Goal: Feedback & Contribution: Contribute content

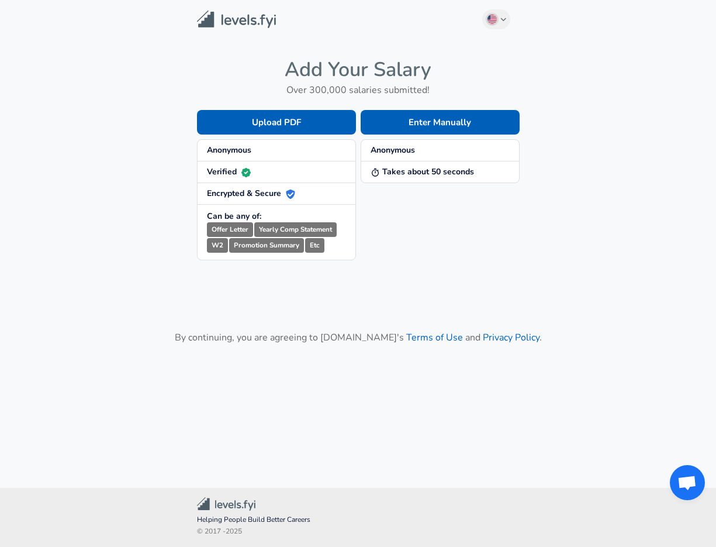
click at [425, 153] on span "Anonymous" at bounding box center [440, 150] width 139 height 12
click at [413, 167] on strong "Takes about 50 seconds" at bounding box center [423, 171] width 104 height 11
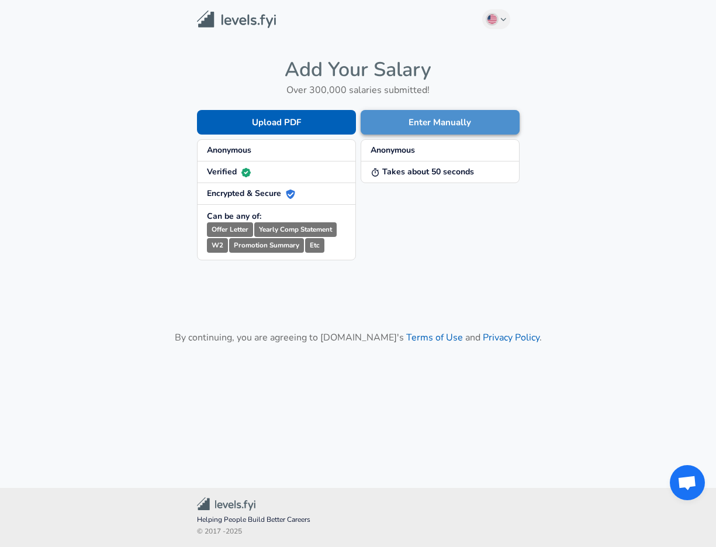
click at [424, 123] on button "Enter Manually" at bounding box center [440, 122] width 159 height 25
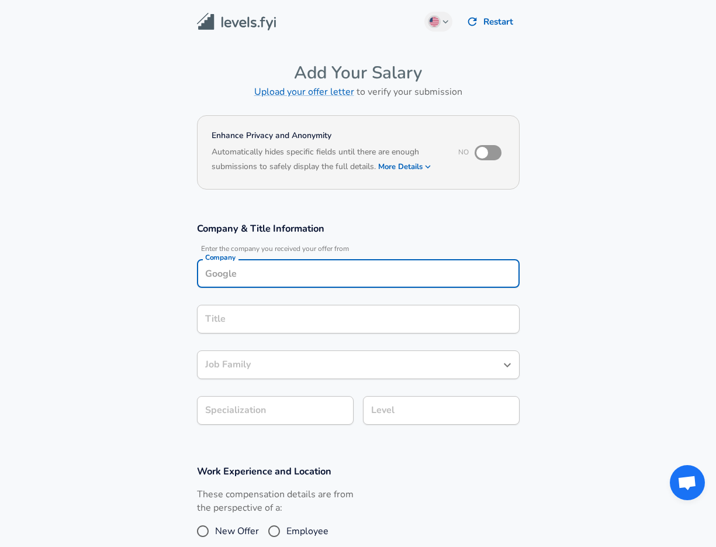
click at [284, 264] on input "Company" at bounding box center [358, 273] width 312 height 18
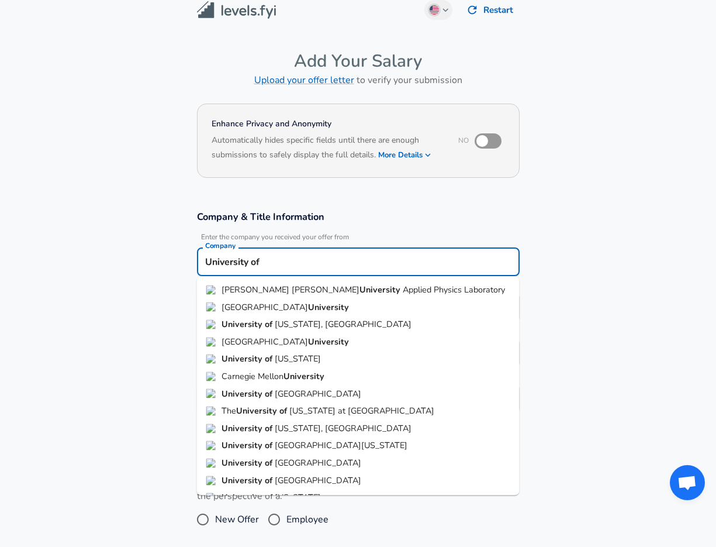
click at [291, 320] on span "[US_STATE], [GEOGRAPHIC_DATA]" at bounding box center [343, 324] width 137 height 12
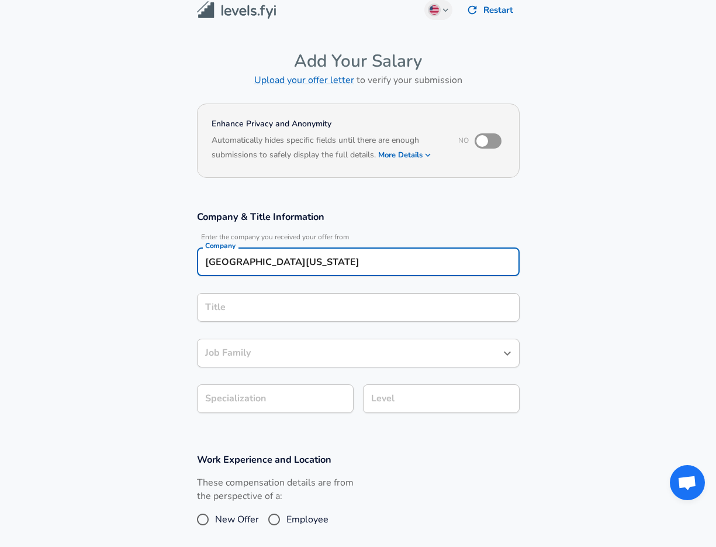
type input "[GEOGRAPHIC_DATA][US_STATE]"
click at [253, 306] on input "Title" at bounding box center [358, 307] width 312 height 18
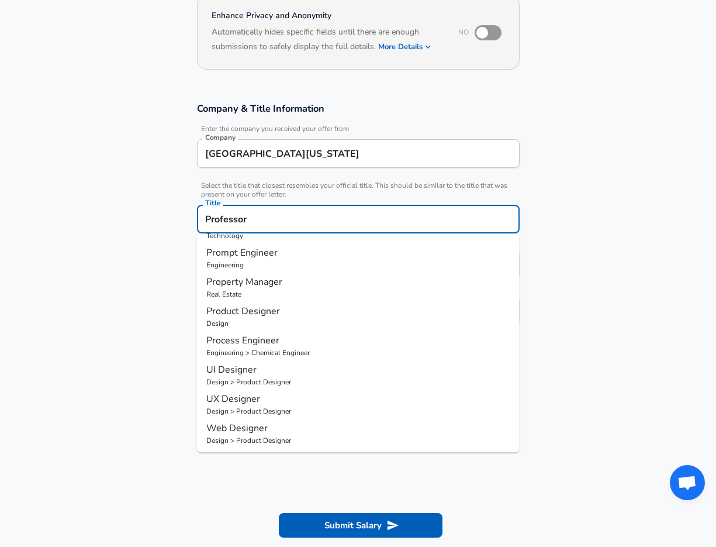
scroll to position [208, 0]
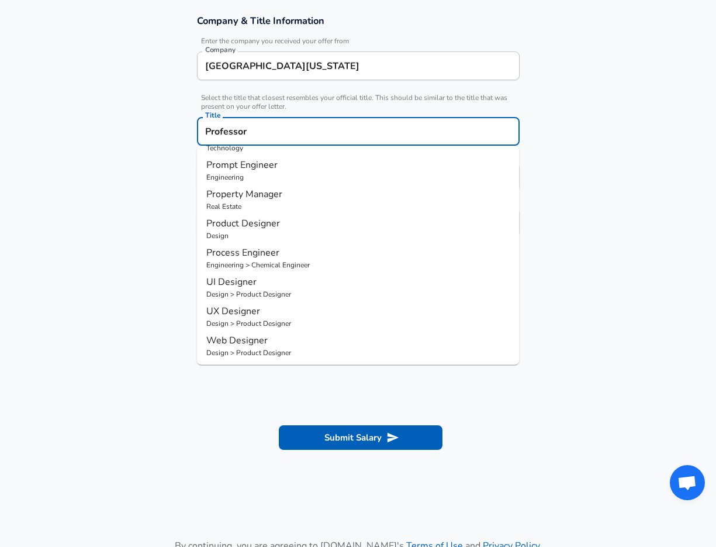
click at [242, 133] on input "Professor" at bounding box center [358, 131] width 312 height 18
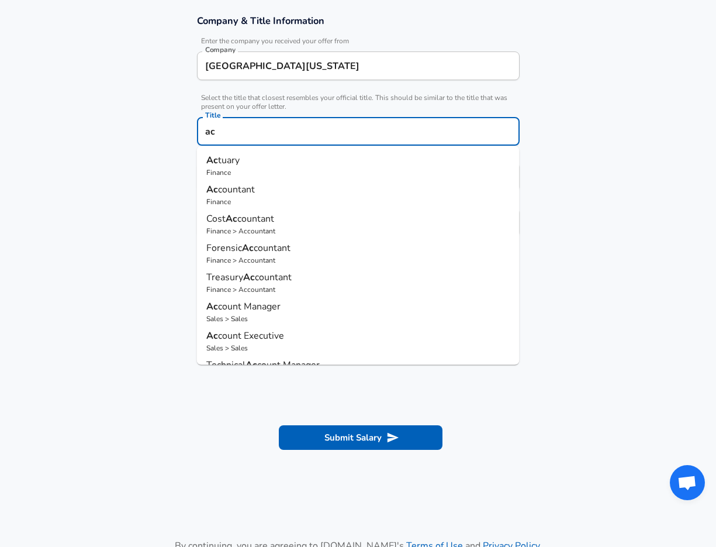
type input "a"
type input "p"
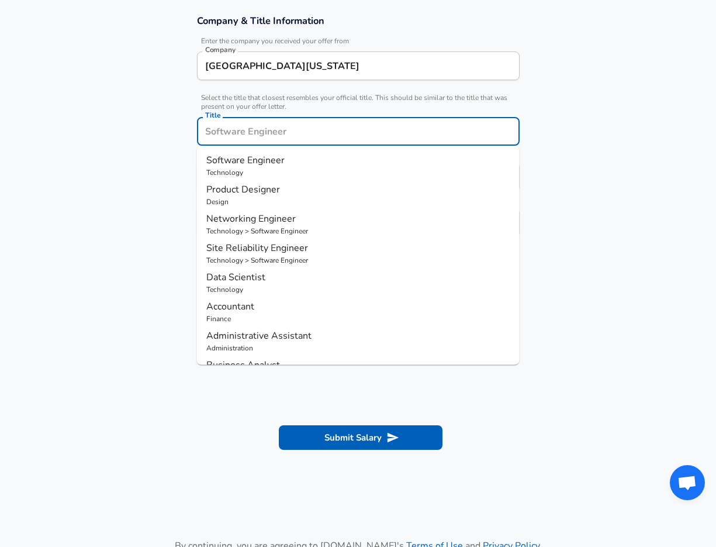
click at [258, 68] on input "[GEOGRAPHIC_DATA][US_STATE]" at bounding box center [358, 66] width 312 height 18
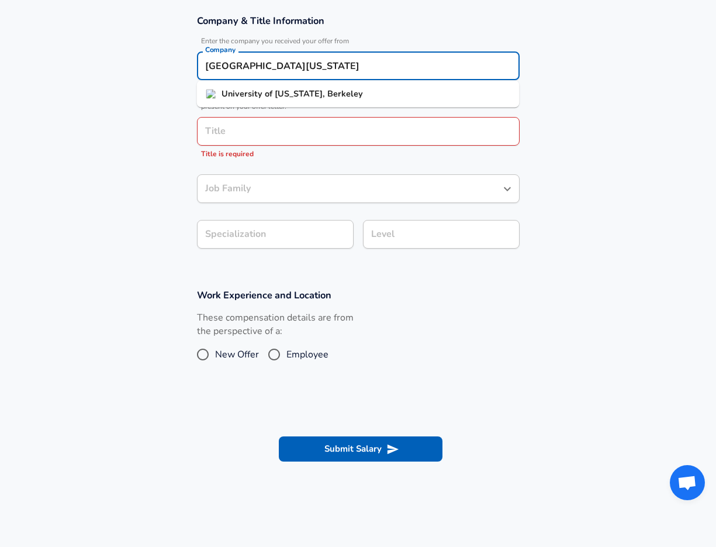
click at [258, 68] on input "[GEOGRAPHIC_DATA][US_STATE]" at bounding box center [358, 66] width 312 height 18
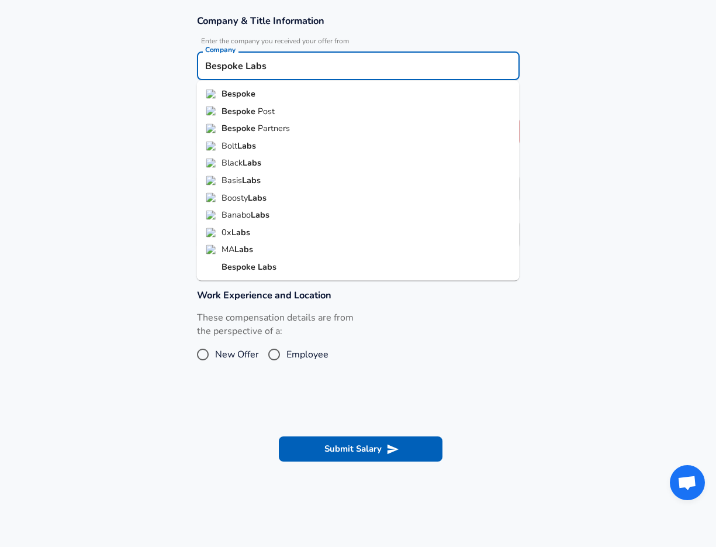
click at [246, 265] on strong "Bespoke" at bounding box center [240, 267] width 36 height 12
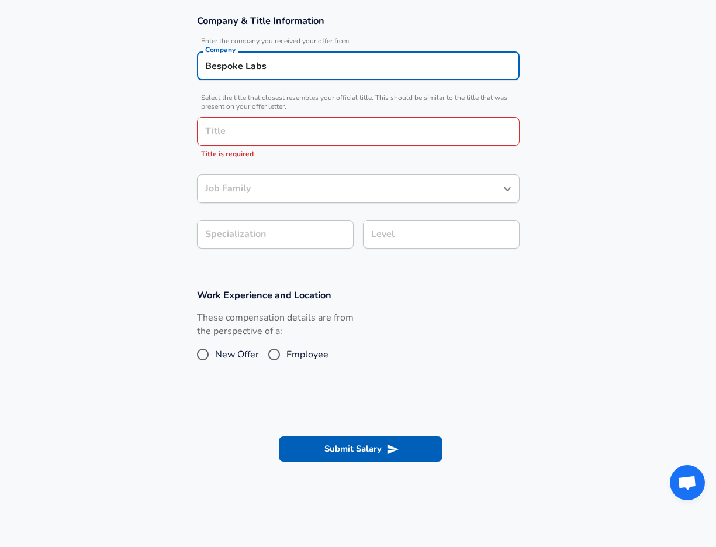
type input "Bespoke Labs"
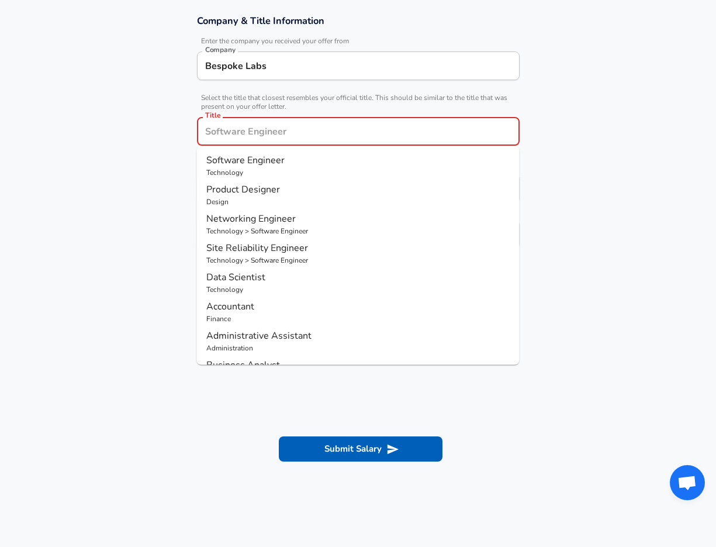
click at [244, 135] on input "Title" at bounding box center [358, 131] width 312 height 18
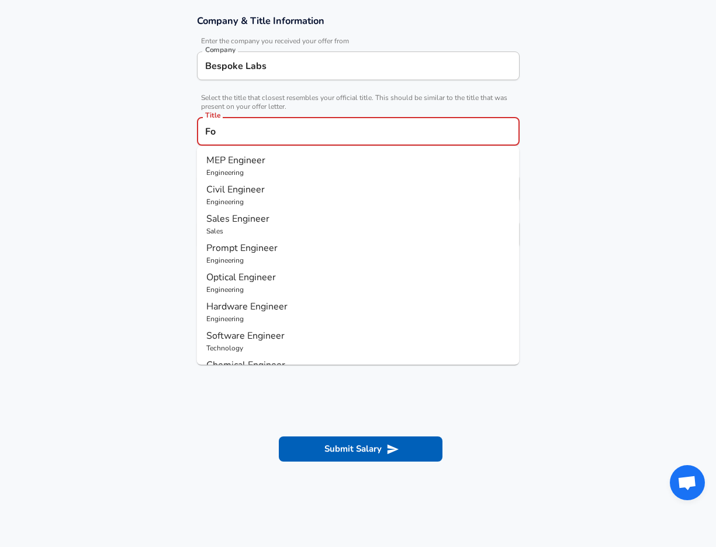
type input "F"
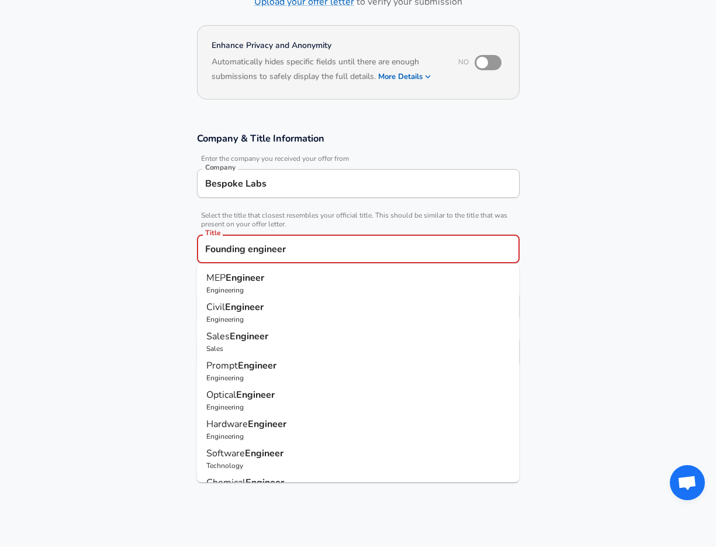
scroll to position [43, 0]
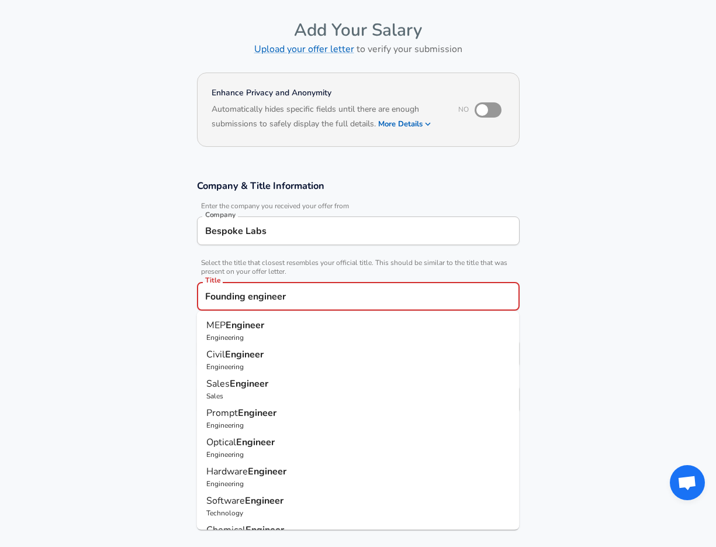
click at [266, 301] on input "Founding engineer" at bounding box center [358, 296] width 312 height 18
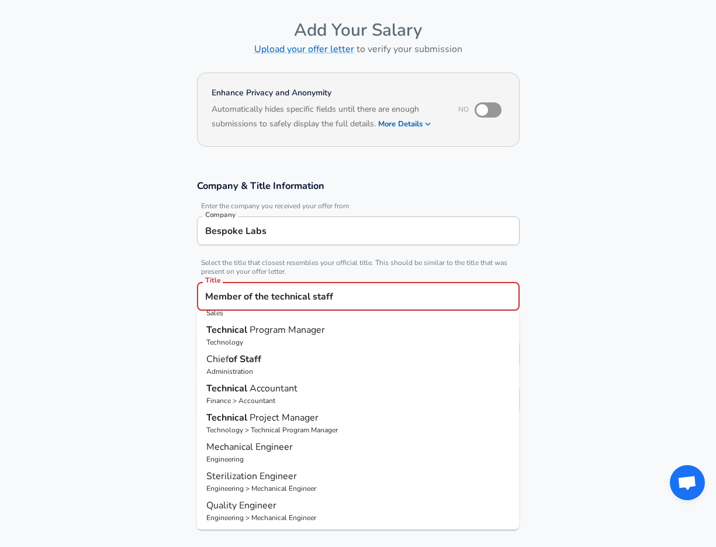
scroll to position [0, 0]
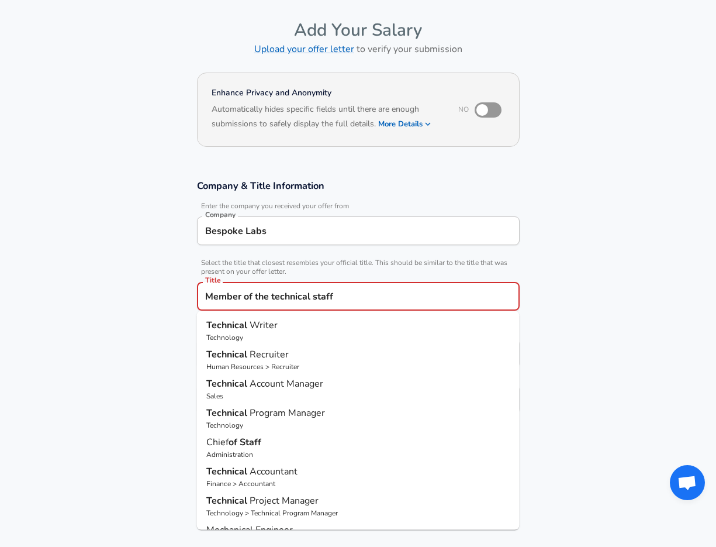
click at [262, 294] on input "Member of the technical staff" at bounding box center [358, 296] width 312 height 18
click at [156, 354] on section "Company & Title Information Enter the company you received your offer from Comp…" at bounding box center [358, 303] width 716 height 274
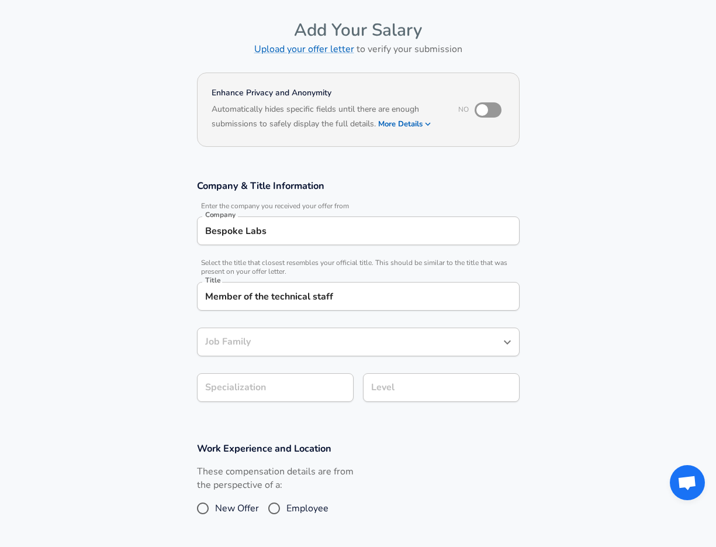
scroll to position [63, 0]
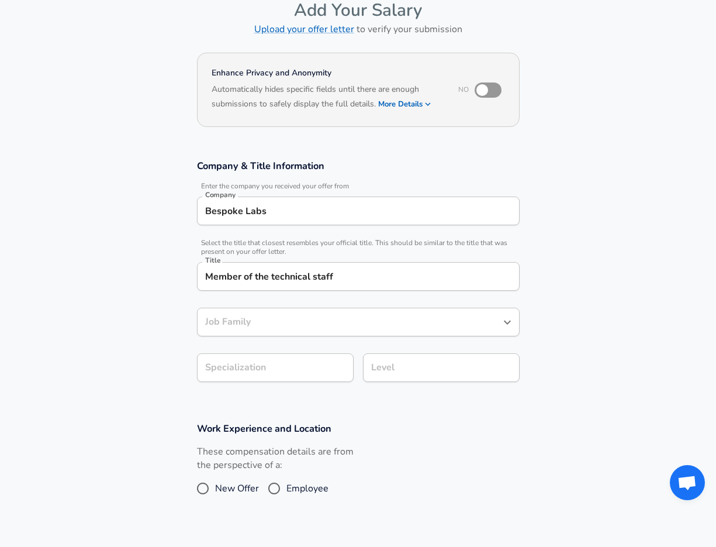
click at [278, 272] on input "Member of the technical staff" at bounding box center [358, 276] width 312 height 18
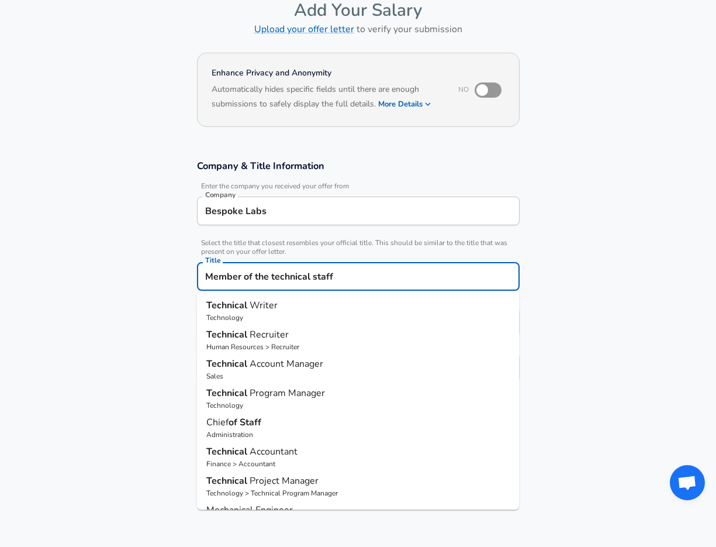
click at [278, 272] on input "Member of the technical staff" at bounding box center [358, 276] width 312 height 18
type input "Founding Engineer"
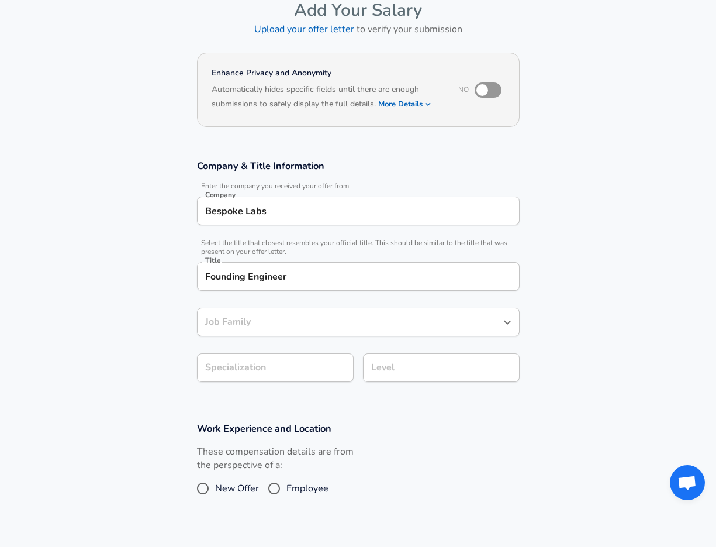
click at [175, 284] on section "Company & Title Information Enter the company you received your offer from Comp…" at bounding box center [358, 277] width 716 height 263
click at [220, 328] on input "Job Family" at bounding box center [349, 322] width 295 height 18
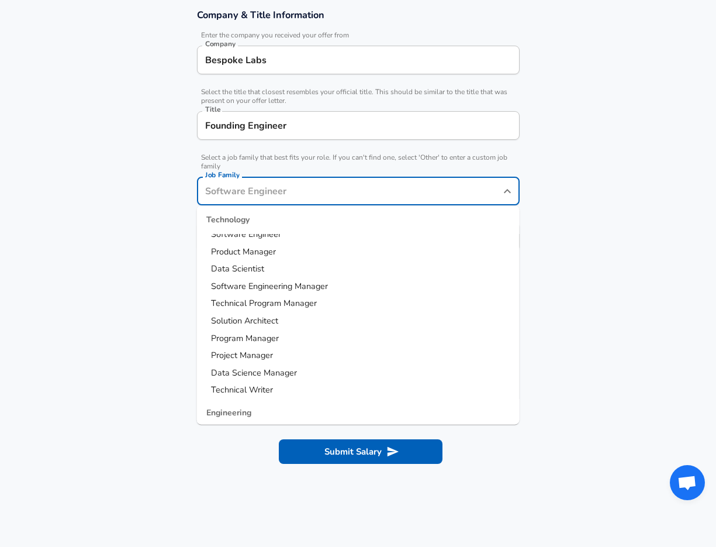
scroll to position [21, 0]
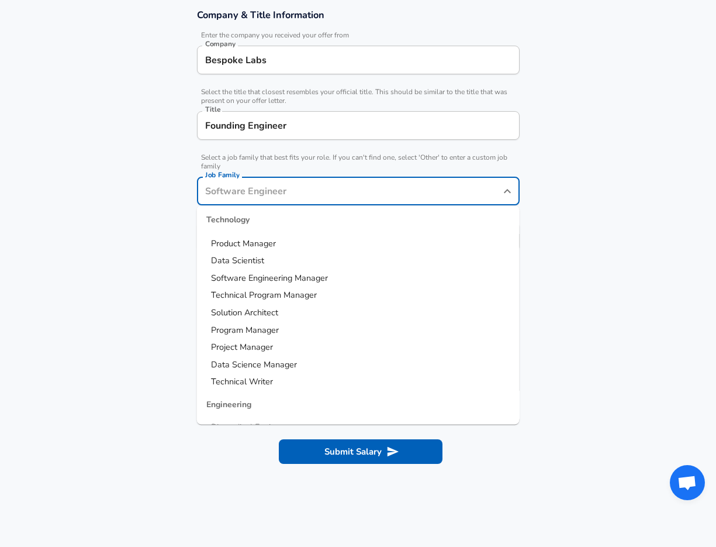
click at [253, 257] on span "Data Scientist" at bounding box center [237, 260] width 53 height 12
type input "Data Scientist"
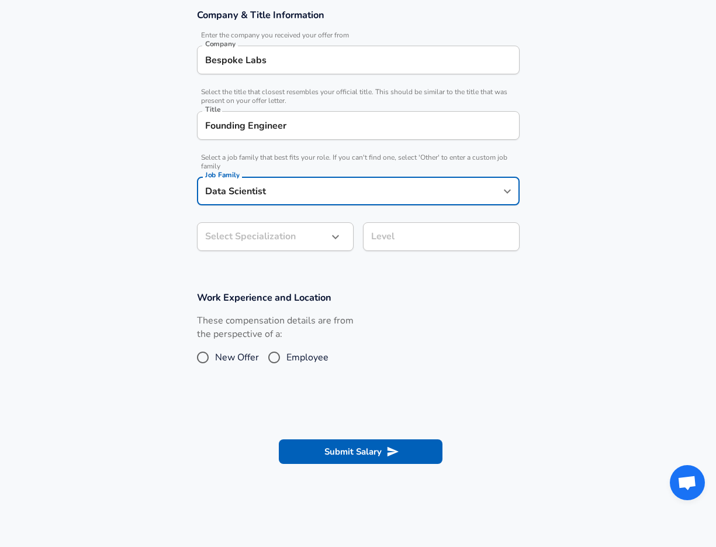
click at [255, 242] on body "English ([GEOGRAPHIC_DATA]) Change Restart Add Your Salary Upload your offer le…" at bounding box center [358, 60] width 716 height 547
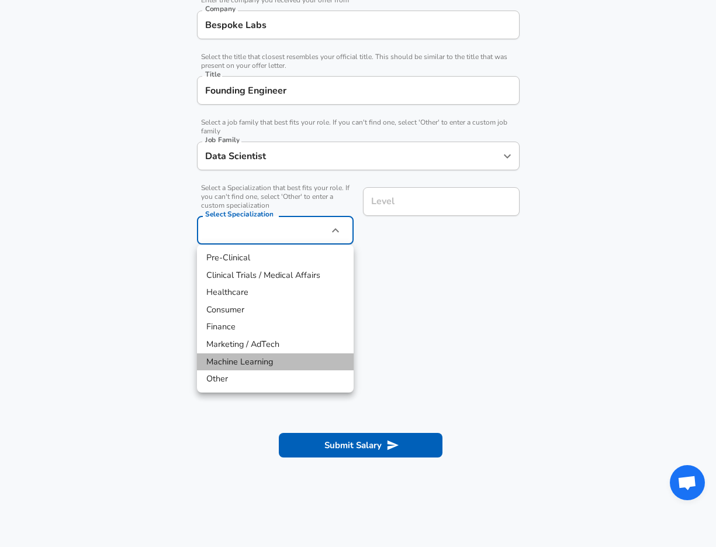
click at [243, 360] on li "Machine Learning" at bounding box center [275, 362] width 157 height 18
type input "Machine Learning"
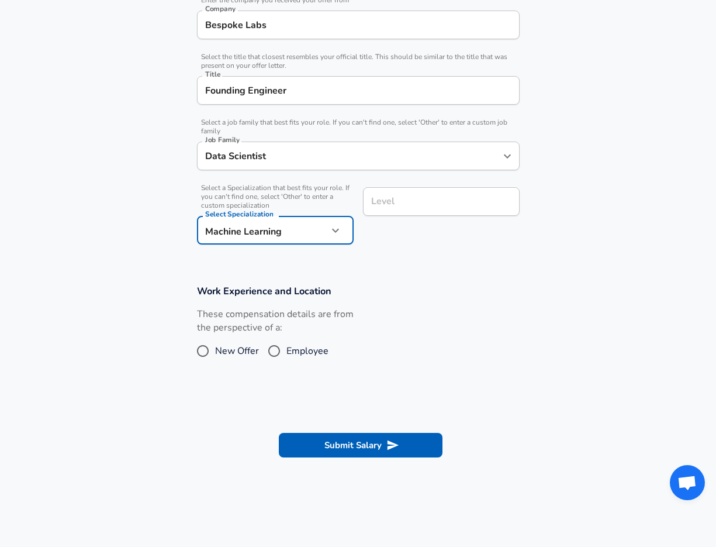
click at [420, 212] on div "Level" at bounding box center [441, 201] width 157 height 29
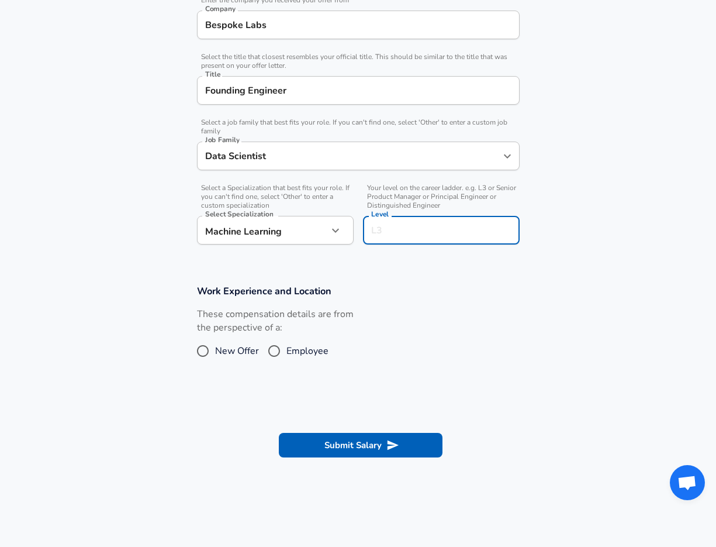
scroll to position [272, 0]
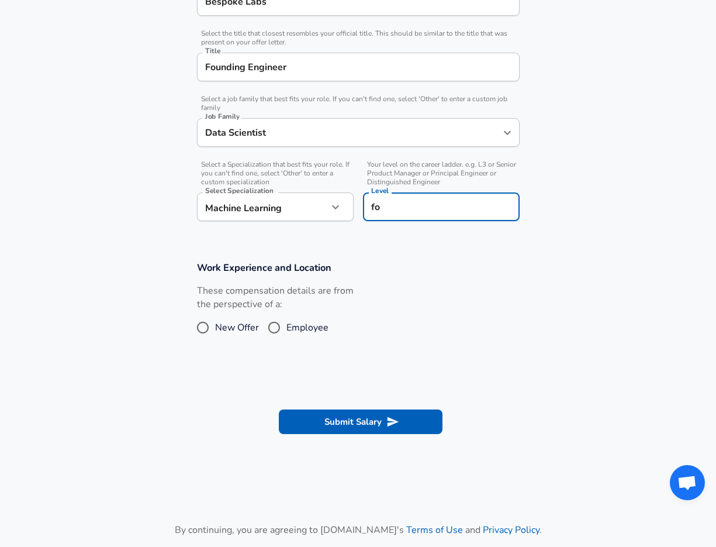
type input "f"
type input "F"
type input "L5"
click at [271, 330] on input "Employee" at bounding box center [274, 327] width 25 height 19
radio input "true"
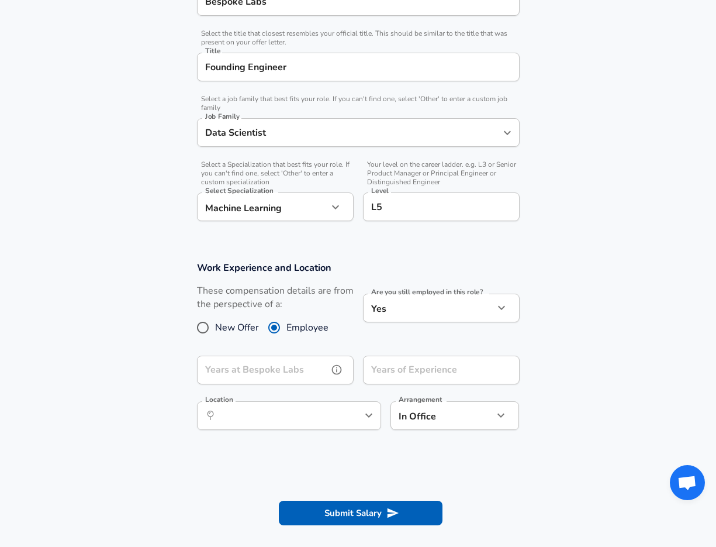
click at [302, 366] on input "Years at Bespoke Labs" at bounding box center [262, 370] width 131 height 29
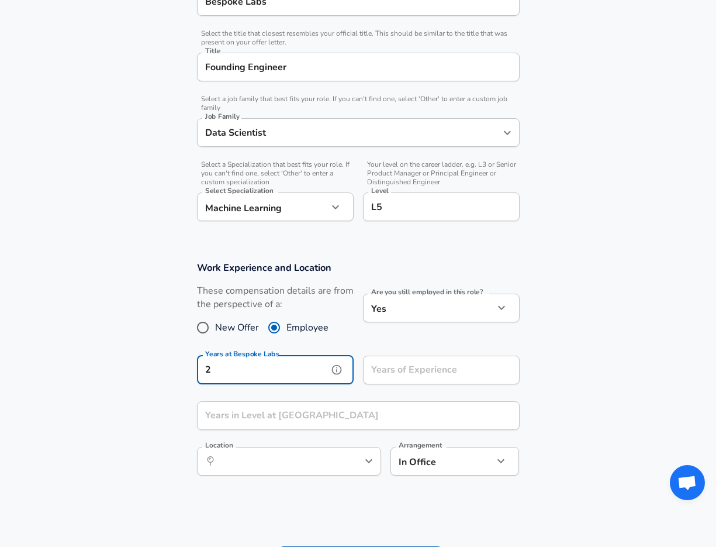
type input "2"
click at [441, 369] on div "Years of Experience Years of Experience" at bounding box center [441, 372] width 157 height 32
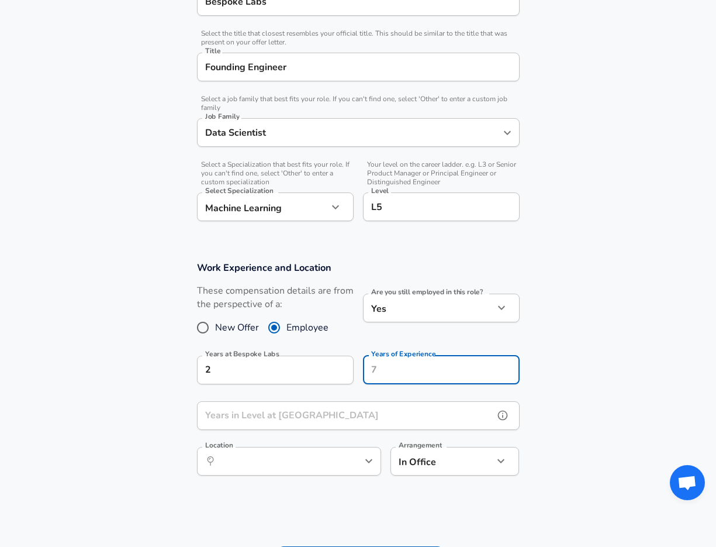
click at [344, 422] on input "Years in Level at [GEOGRAPHIC_DATA]" at bounding box center [345, 415] width 297 height 29
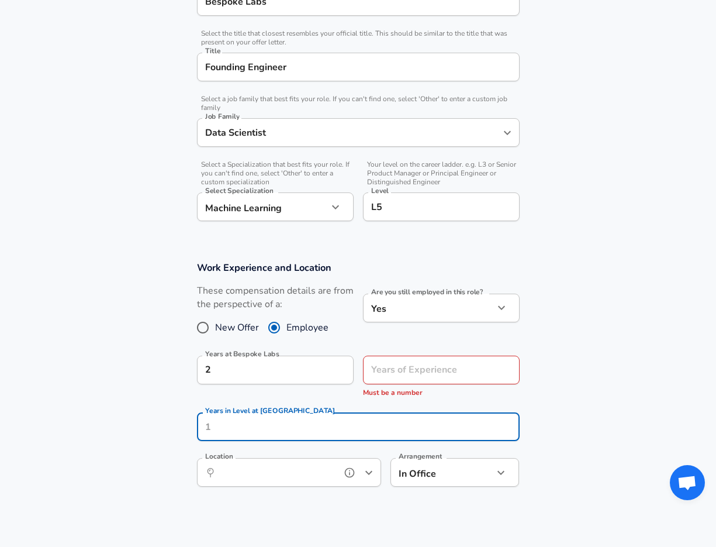
click at [305, 475] on input "Location" at bounding box center [276, 472] width 120 height 18
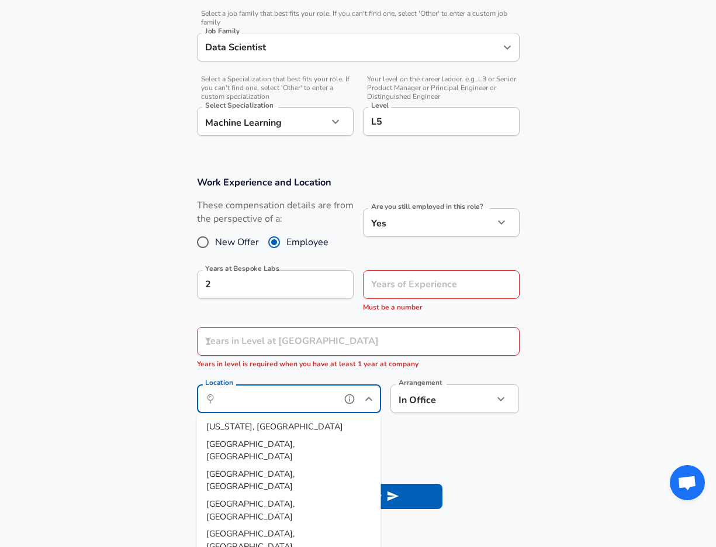
scroll to position [394, 0]
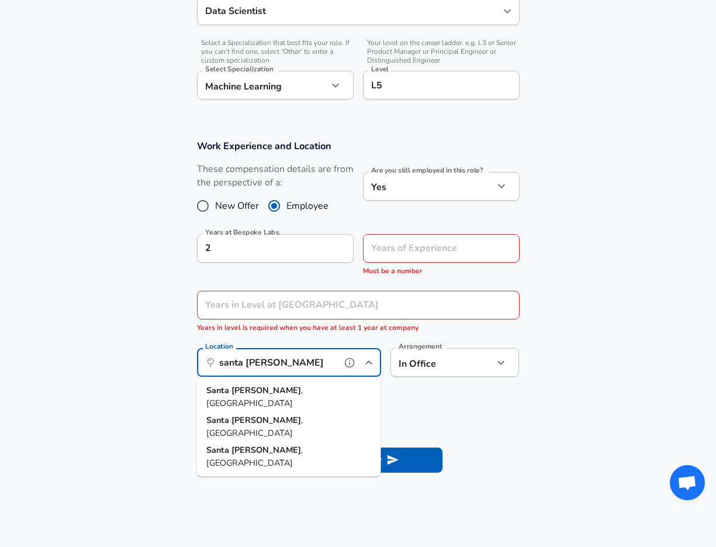
click at [242, 391] on strong "[PERSON_NAME]" at bounding box center [267, 390] width 70 height 12
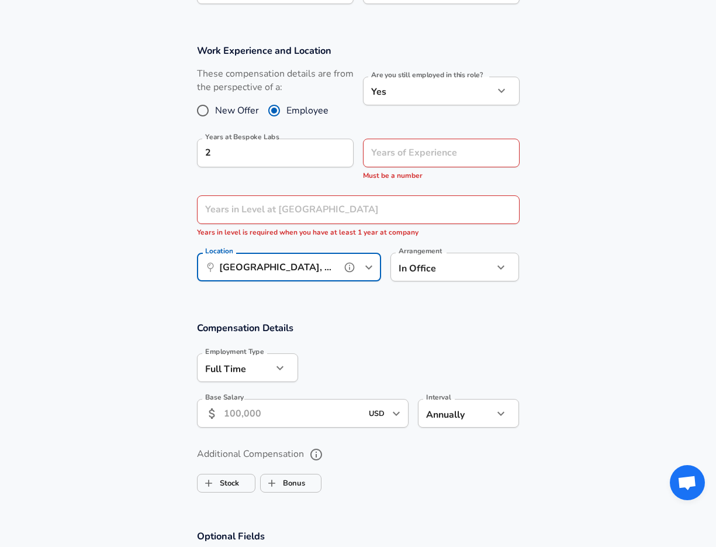
scroll to position [530, 0]
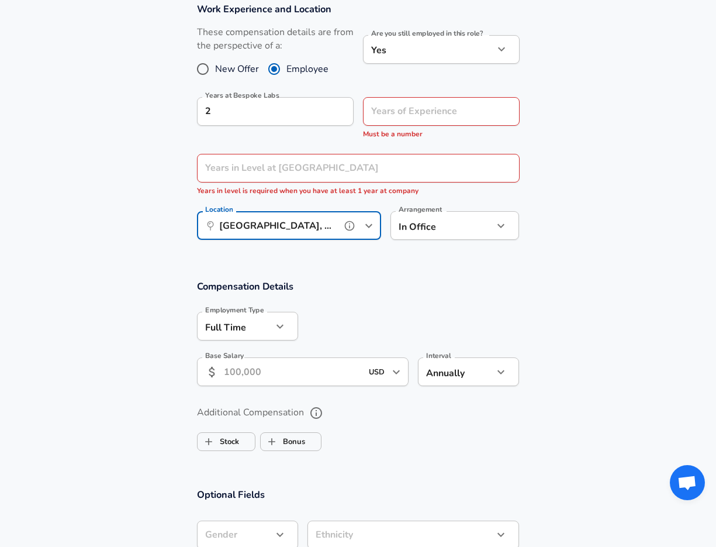
type input "[GEOGRAPHIC_DATA], [GEOGRAPHIC_DATA]"
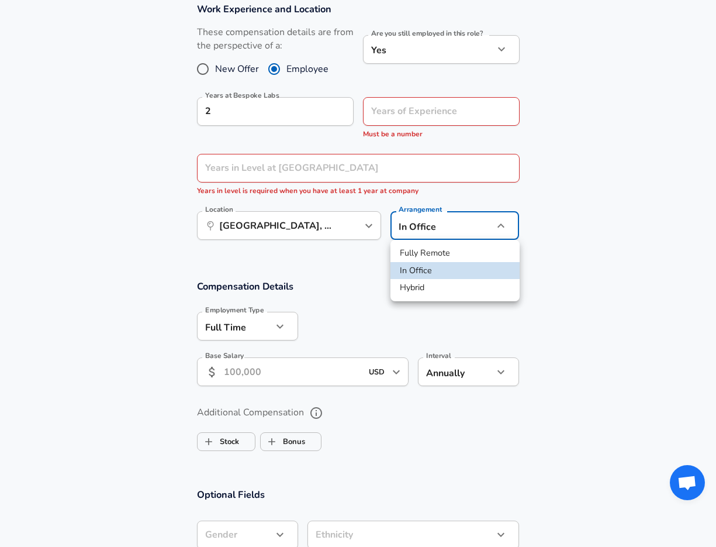
click at [419, 292] on li "Hybrid" at bounding box center [455, 288] width 129 height 18
type input "hybrid"
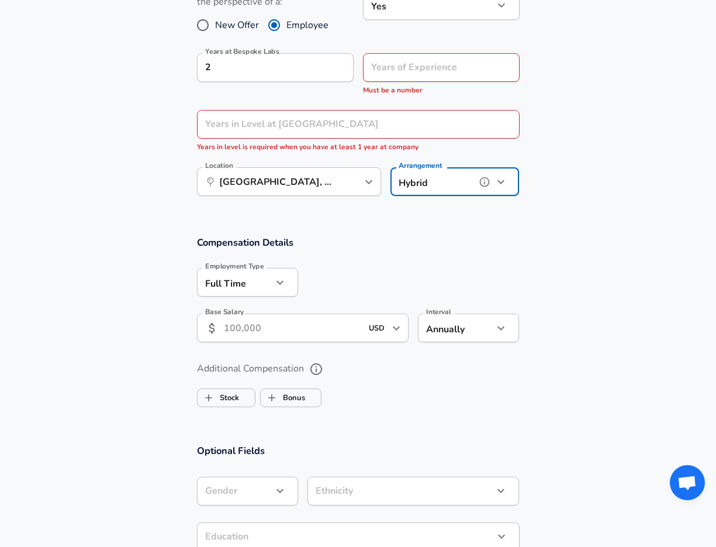
scroll to position [612, 0]
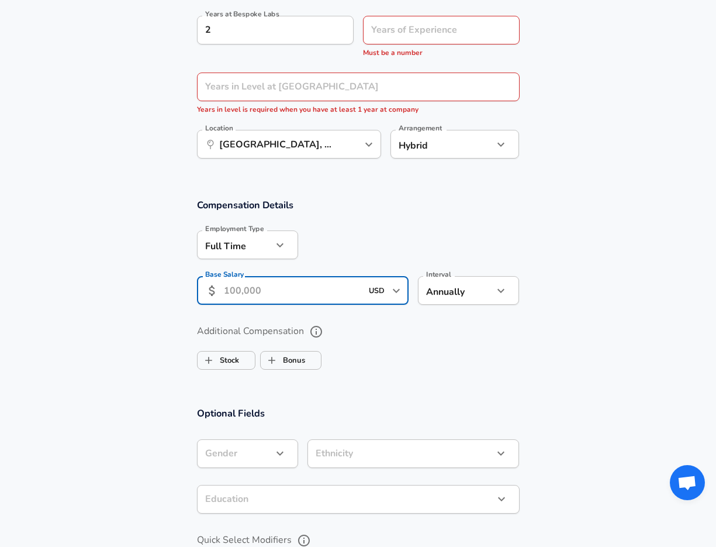
click at [250, 292] on input "Base Salary" at bounding box center [293, 290] width 139 height 29
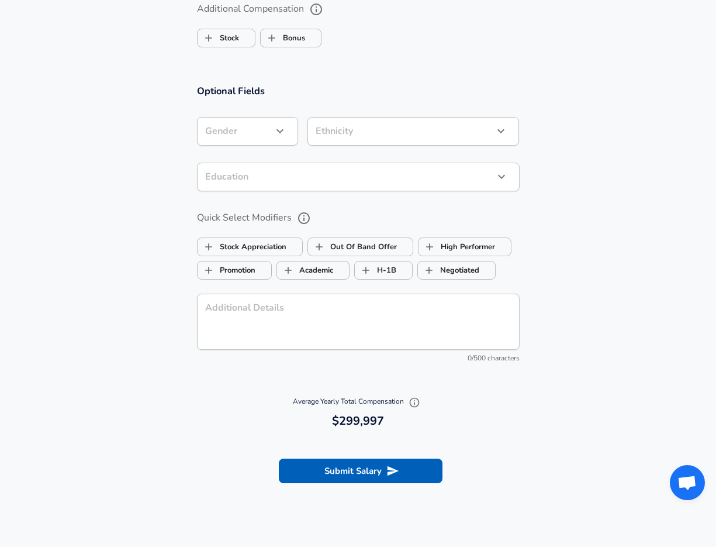
scroll to position [939, 0]
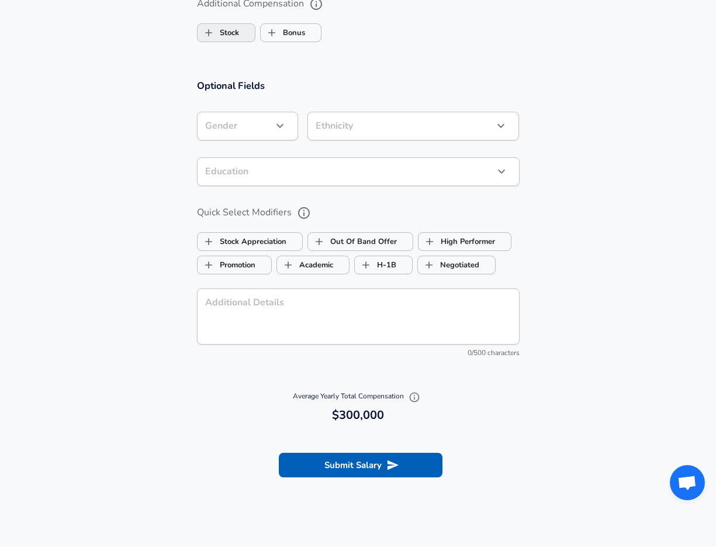
type input "300,000"
click at [213, 32] on input "Stock" at bounding box center [209, 33] width 22 height 22
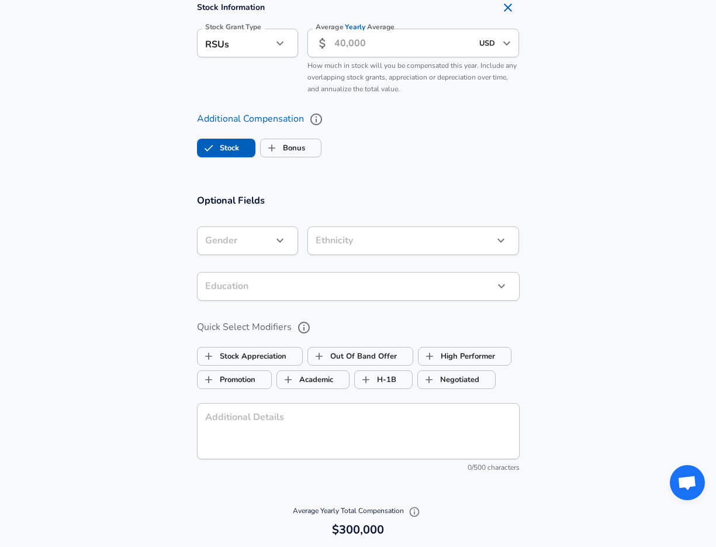
checkbox input "true"
click at [347, 43] on input "Average Yearly Average" at bounding box center [404, 43] width 139 height 29
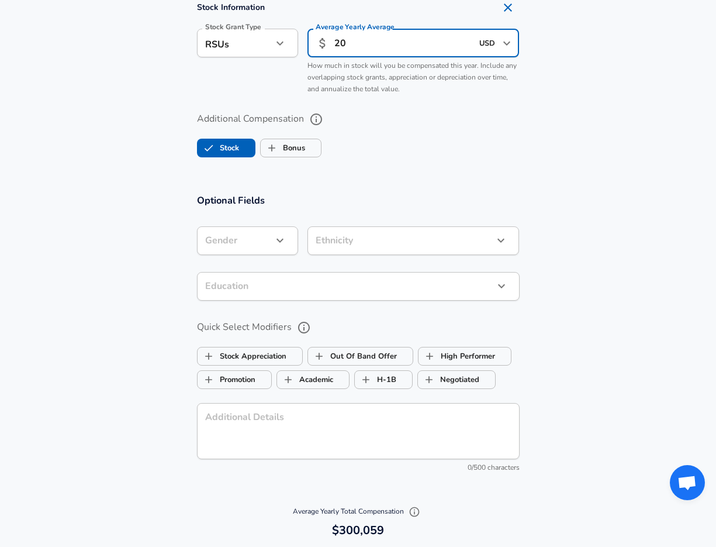
type input "2"
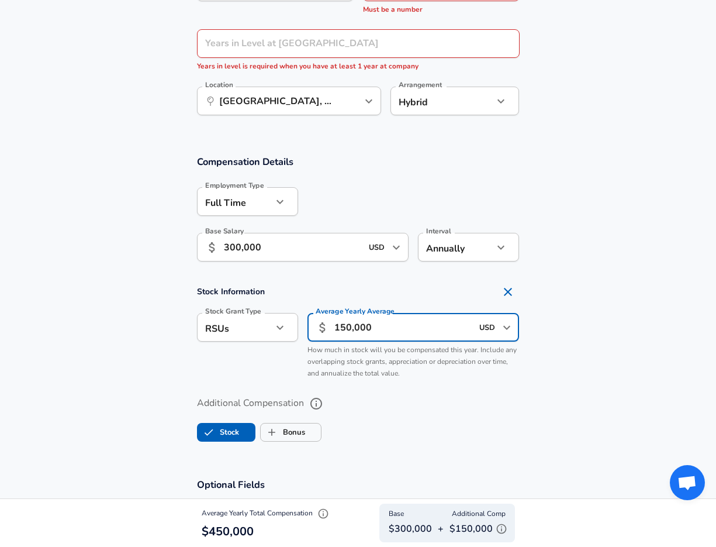
scroll to position [709, 0]
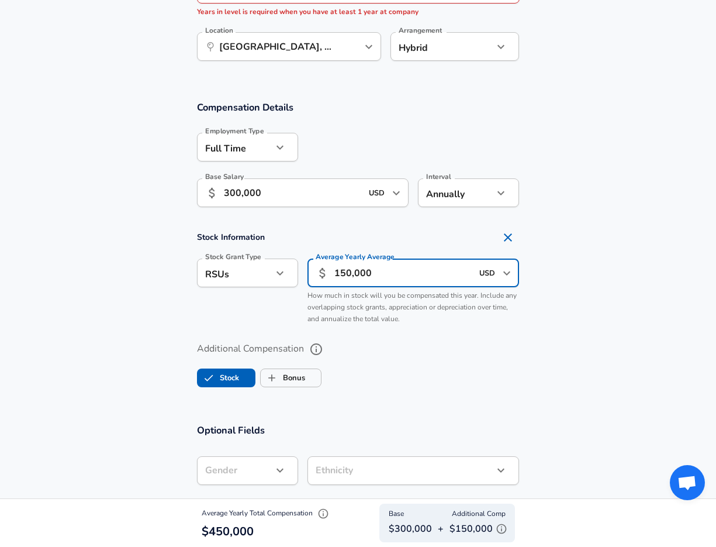
type input "150,000"
click at [227, 188] on input "300,000" at bounding box center [293, 192] width 139 height 29
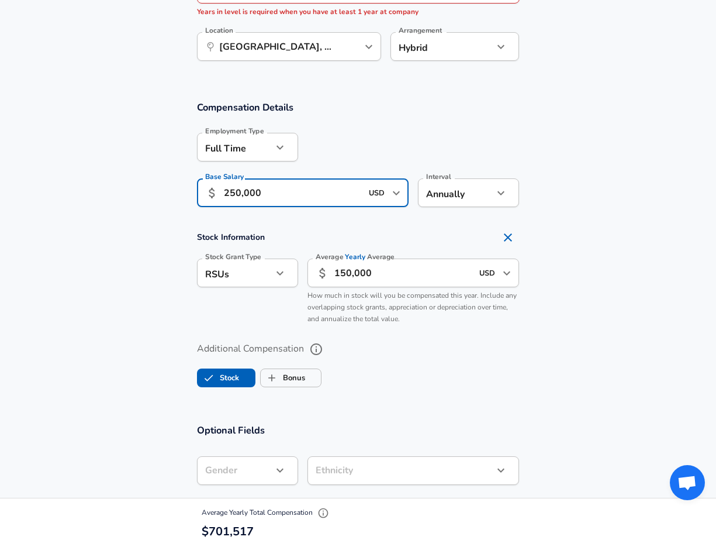
type input "250,000"
click at [136, 297] on section "Stock Information Stock Grant Type RSUs stock Stock Grant Type Average Yearly A…" at bounding box center [358, 278] width 716 height 104
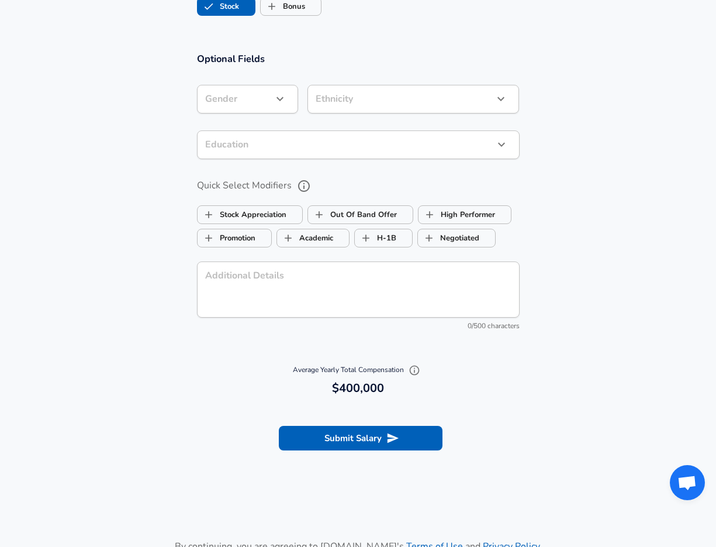
scroll to position [1085, 0]
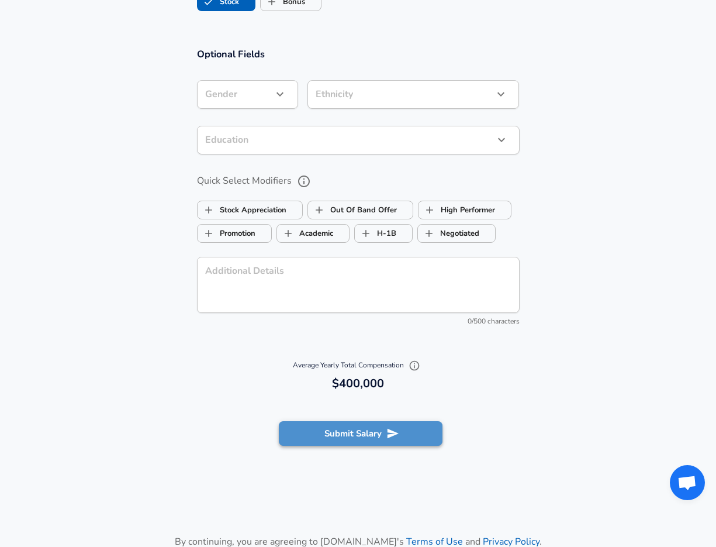
click at [325, 437] on button "Submit Salary" at bounding box center [361, 433] width 164 height 25
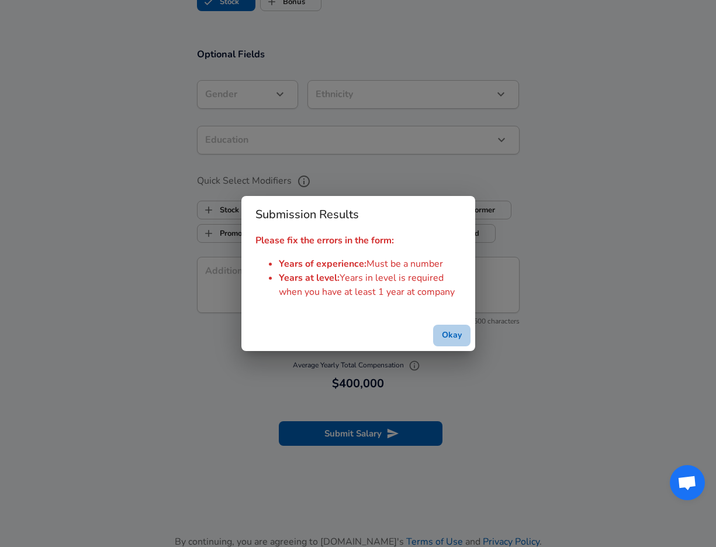
click at [450, 336] on button "Okay" at bounding box center [451, 336] width 37 height 22
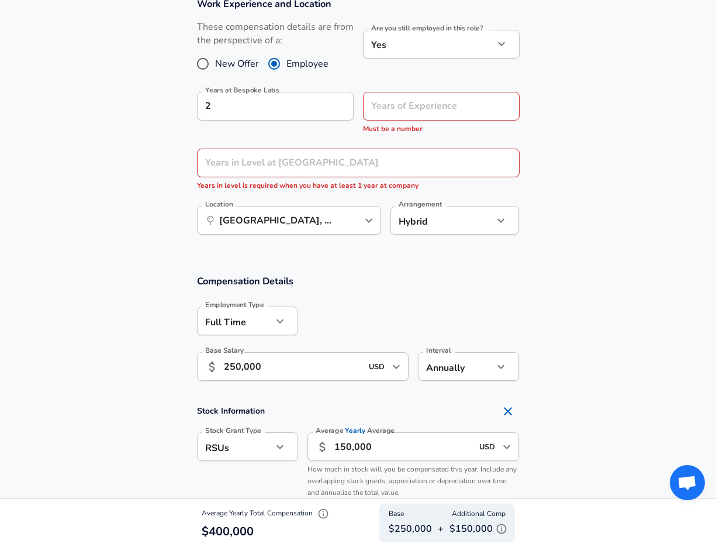
scroll to position [505, 0]
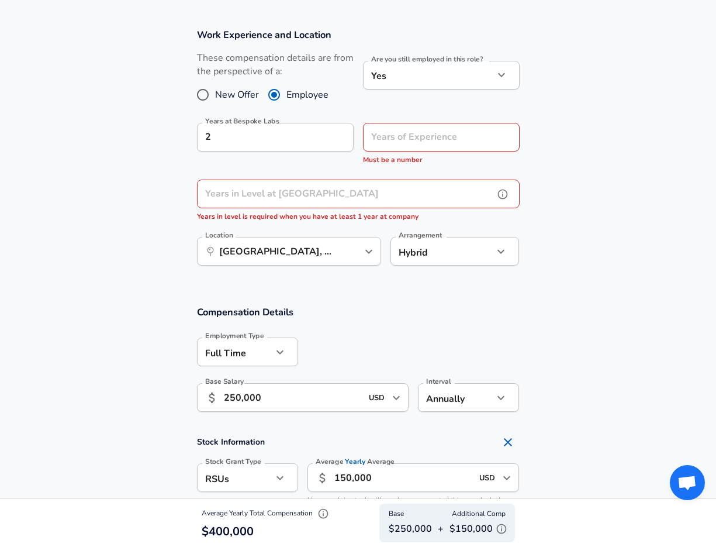
click at [339, 198] on input "Years in Level at [GEOGRAPHIC_DATA]" at bounding box center [345, 194] width 297 height 29
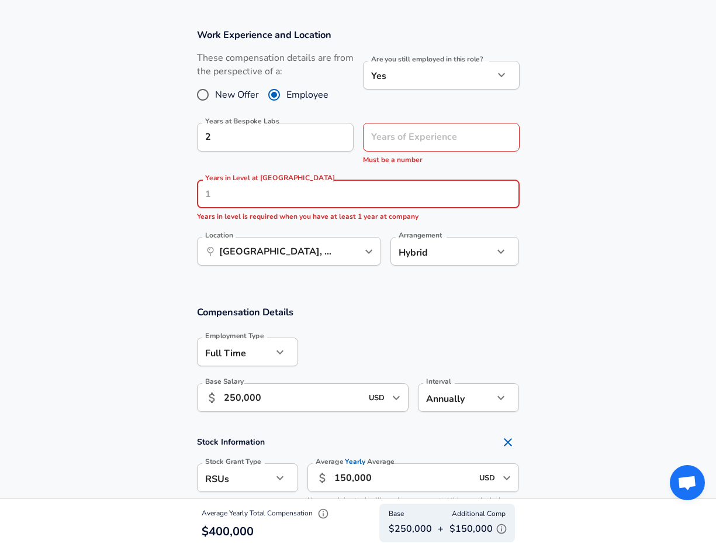
click at [108, 269] on section "Work Experience and Location These compensation details are from the perspectiv…" at bounding box center [358, 153] width 716 height 277
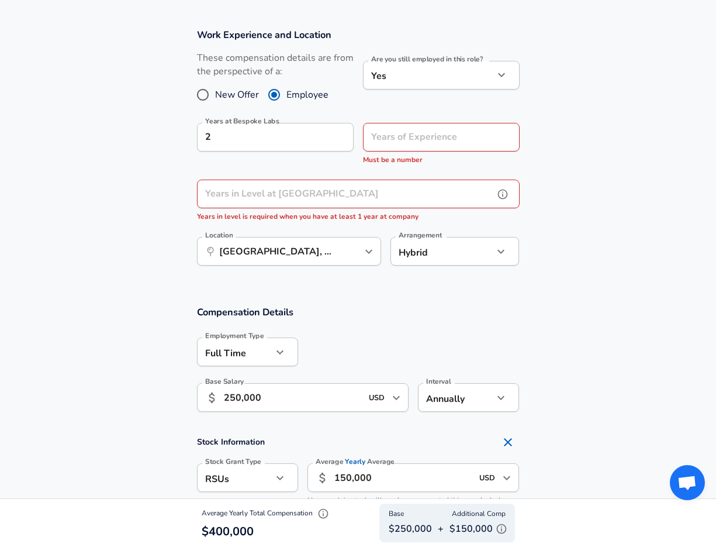
click at [246, 200] on input "Years in Level at [GEOGRAPHIC_DATA]" at bounding box center [345, 194] width 297 height 29
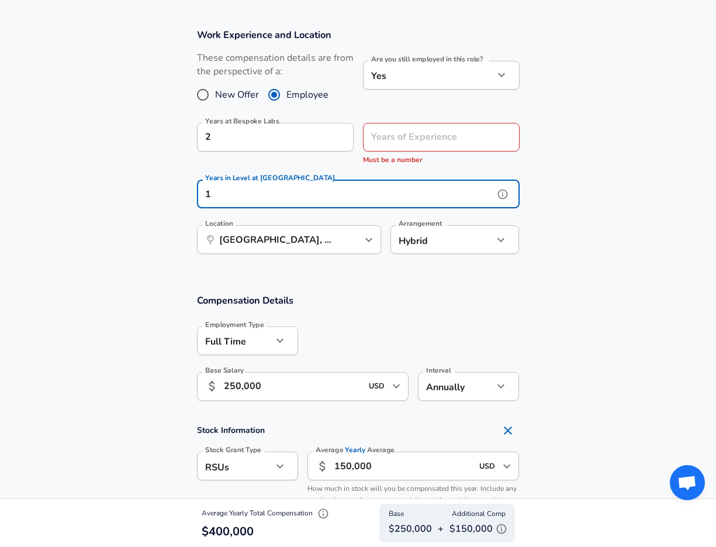
type input "1"
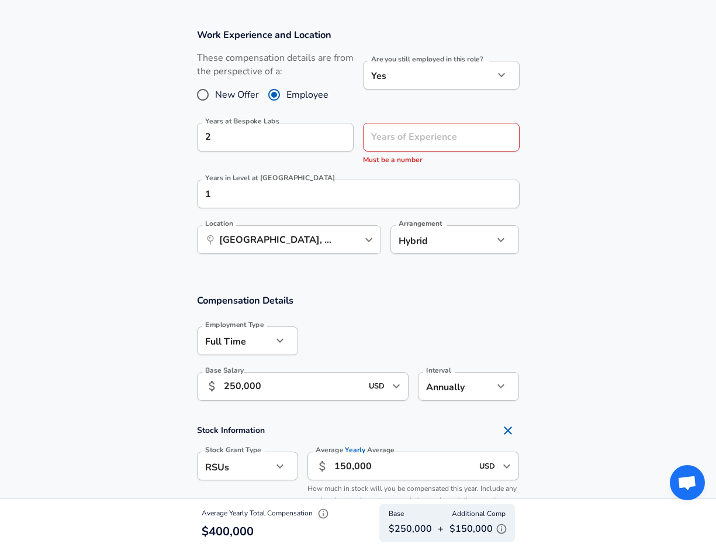
click at [111, 266] on section "Work Experience and Location These compensation details are from the perspectiv…" at bounding box center [358, 148] width 716 height 266
click at [413, 139] on input "Years of Experience" at bounding box center [428, 137] width 131 height 29
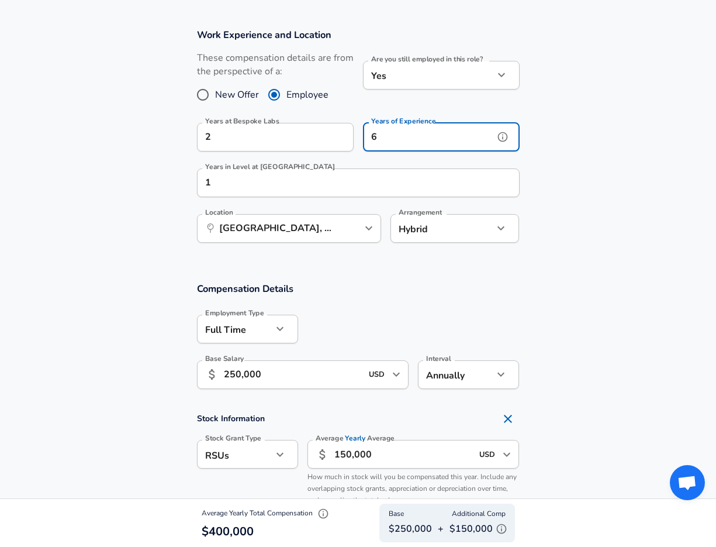
type input "6"
click at [144, 202] on section "Work Experience and Location These compensation details are from the perspectiv…" at bounding box center [358, 142] width 716 height 254
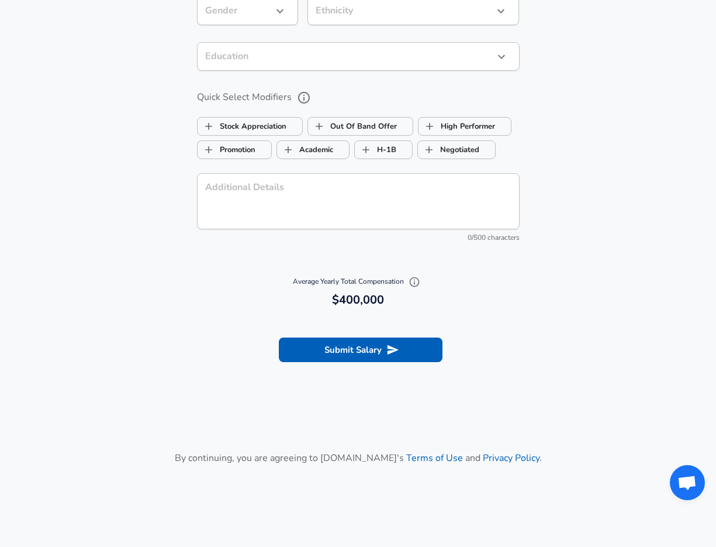
scroll to position [1203, 0]
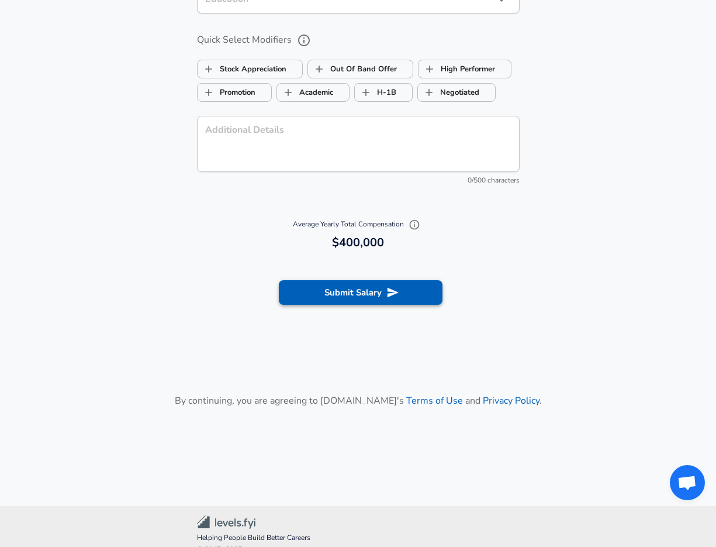
click at [398, 291] on icon "submit" at bounding box center [393, 292] width 13 height 13
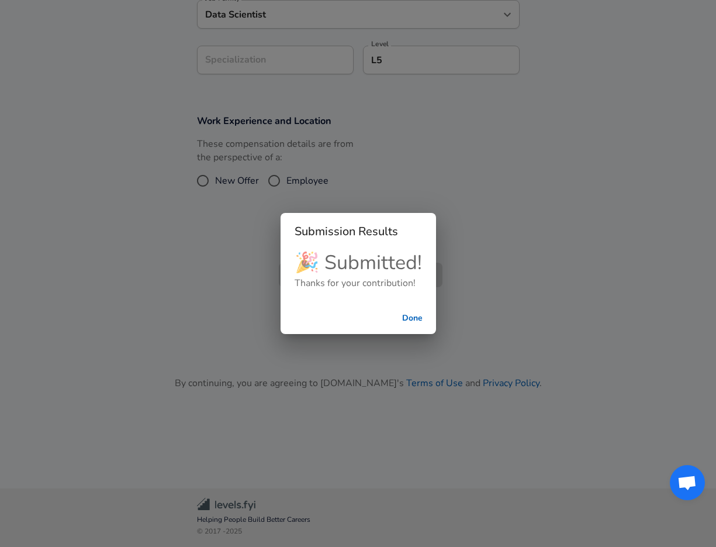
scroll to position [327, 0]
